Goal: Task Accomplishment & Management: Complete application form

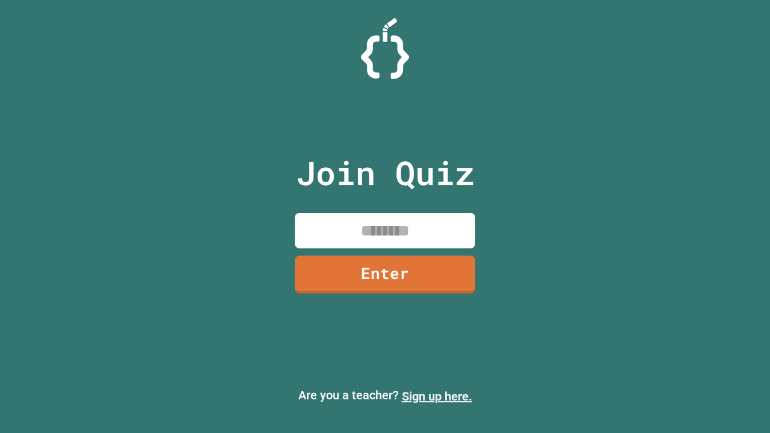
click at [437, 396] on link "Sign up here." at bounding box center [437, 396] width 70 height 14
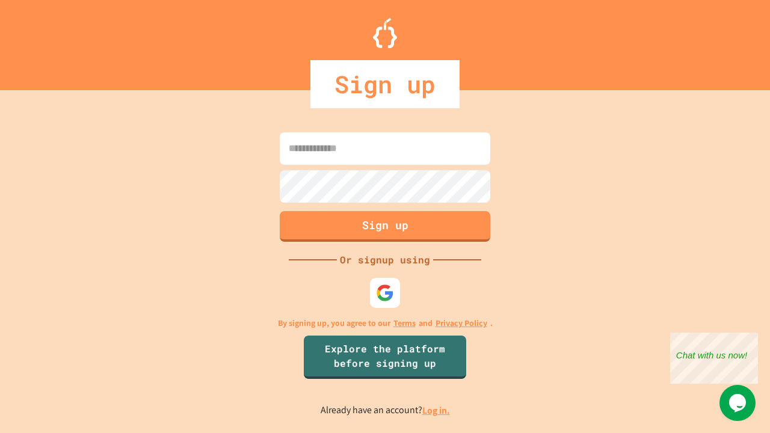
click at [437, 410] on link "Log in." at bounding box center [436, 410] width 28 height 13
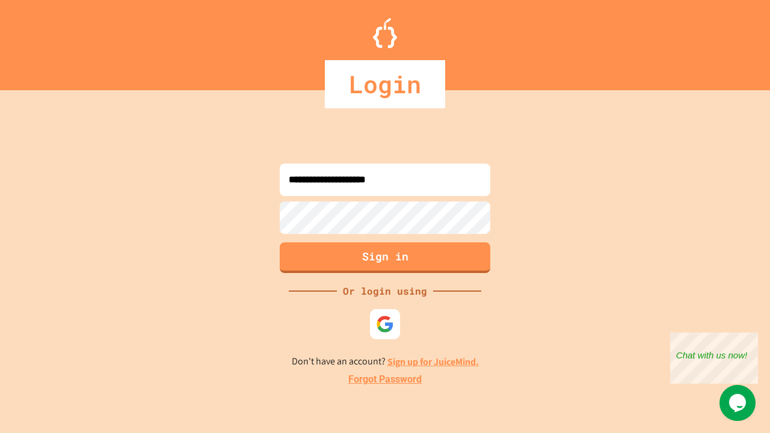
type input "**********"
